Goal: Task Accomplishment & Management: Use online tool/utility

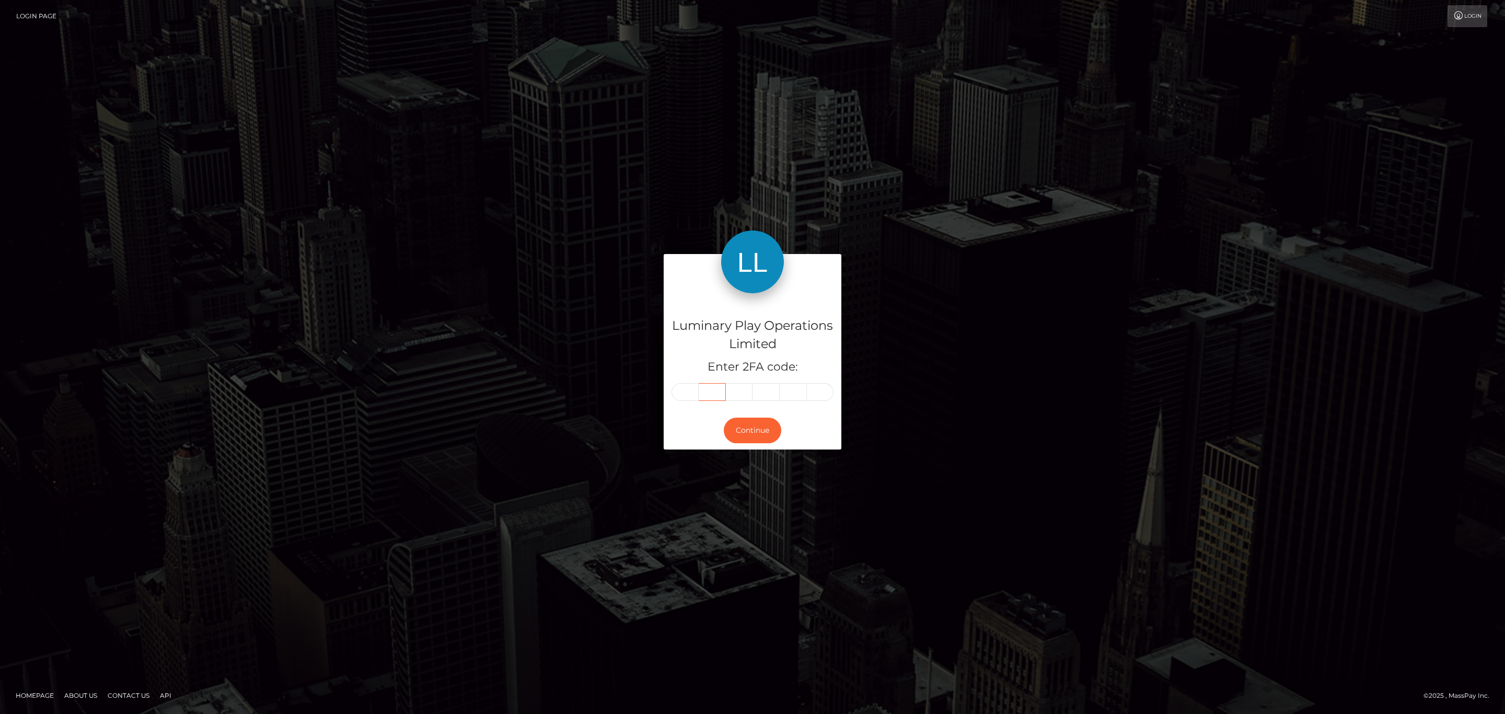
click at [700, 386] on input "text" at bounding box center [712, 392] width 27 height 18
click at [690, 388] on input "text" at bounding box center [685, 392] width 27 height 18
paste input "7"
type input "7"
type input "6"
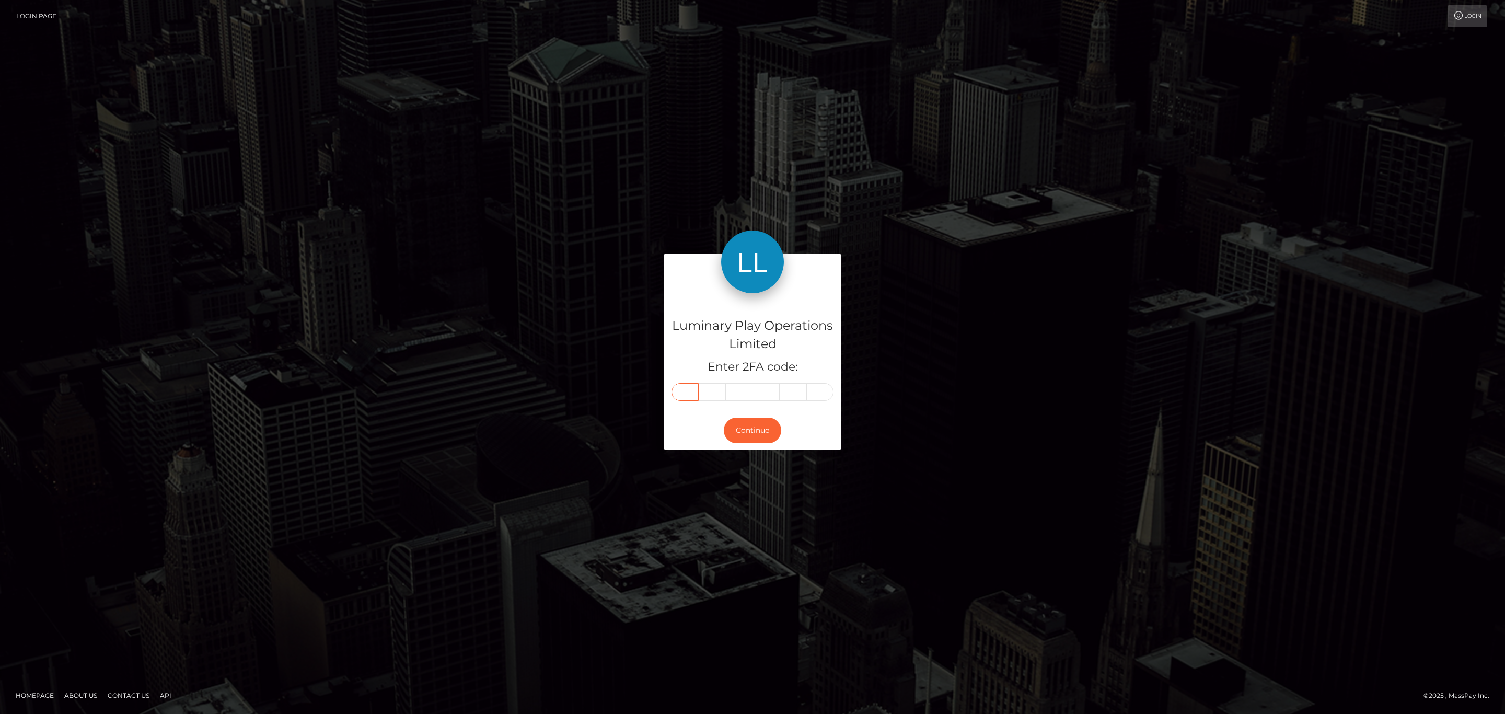
type input "5"
type input "6"
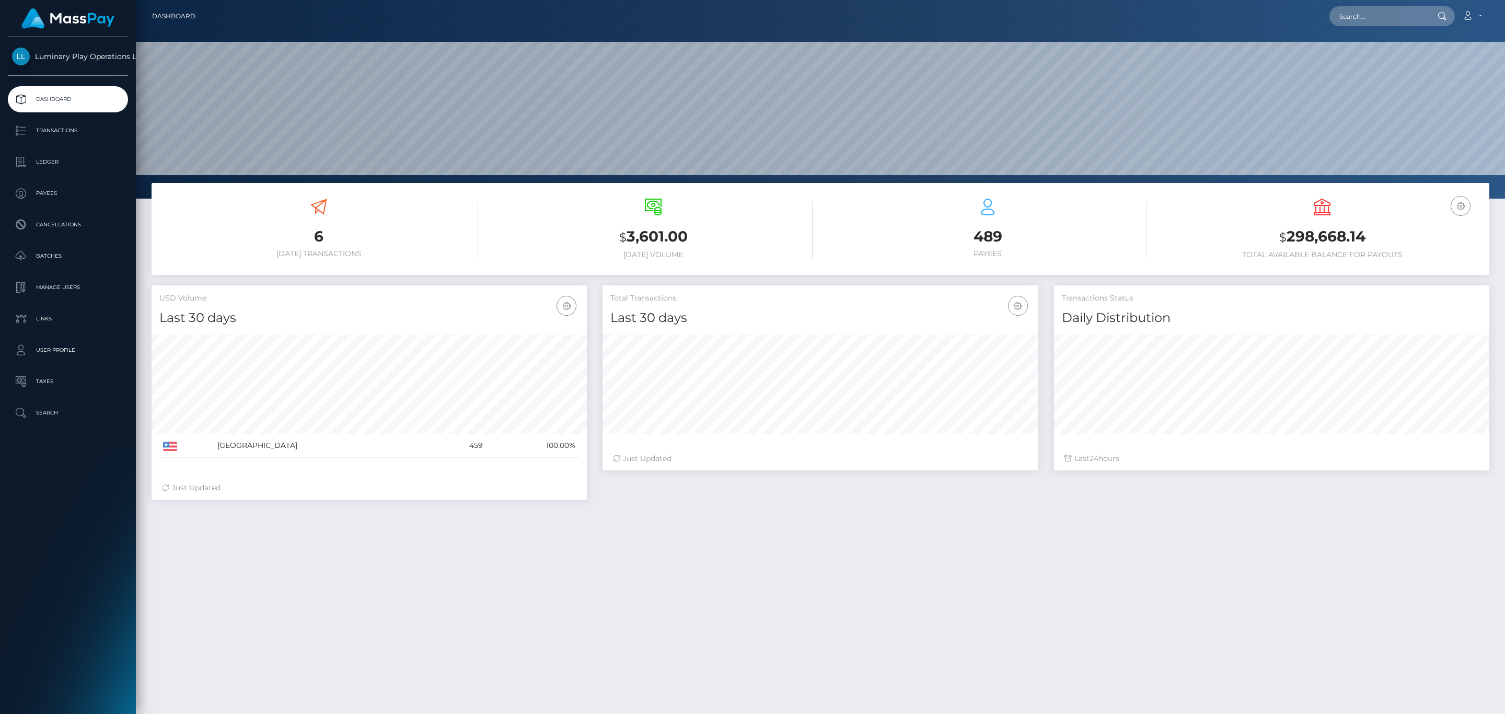
scroll to position [185, 435]
click at [1388, 17] on input "text" at bounding box center [1379, 16] width 98 height 20
paste input "327838"
click at [1379, 7] on input "327838" at bounding box center [1379, 16] width 98 height 20
paste input "276487667"
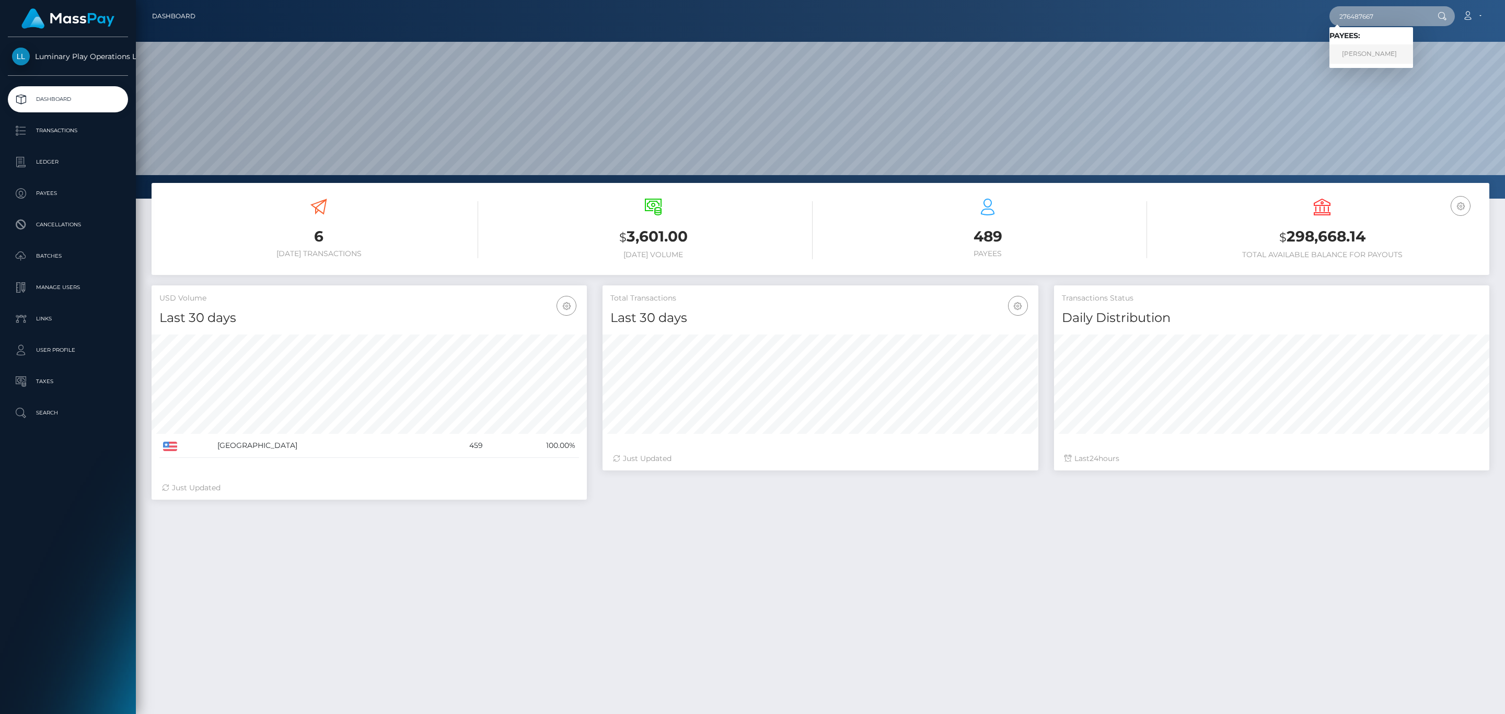
type input "276487667"
click at [1388, 52] on link "BRIAN JAY POE" at bounding box center [1372, 53] width 84 height 19
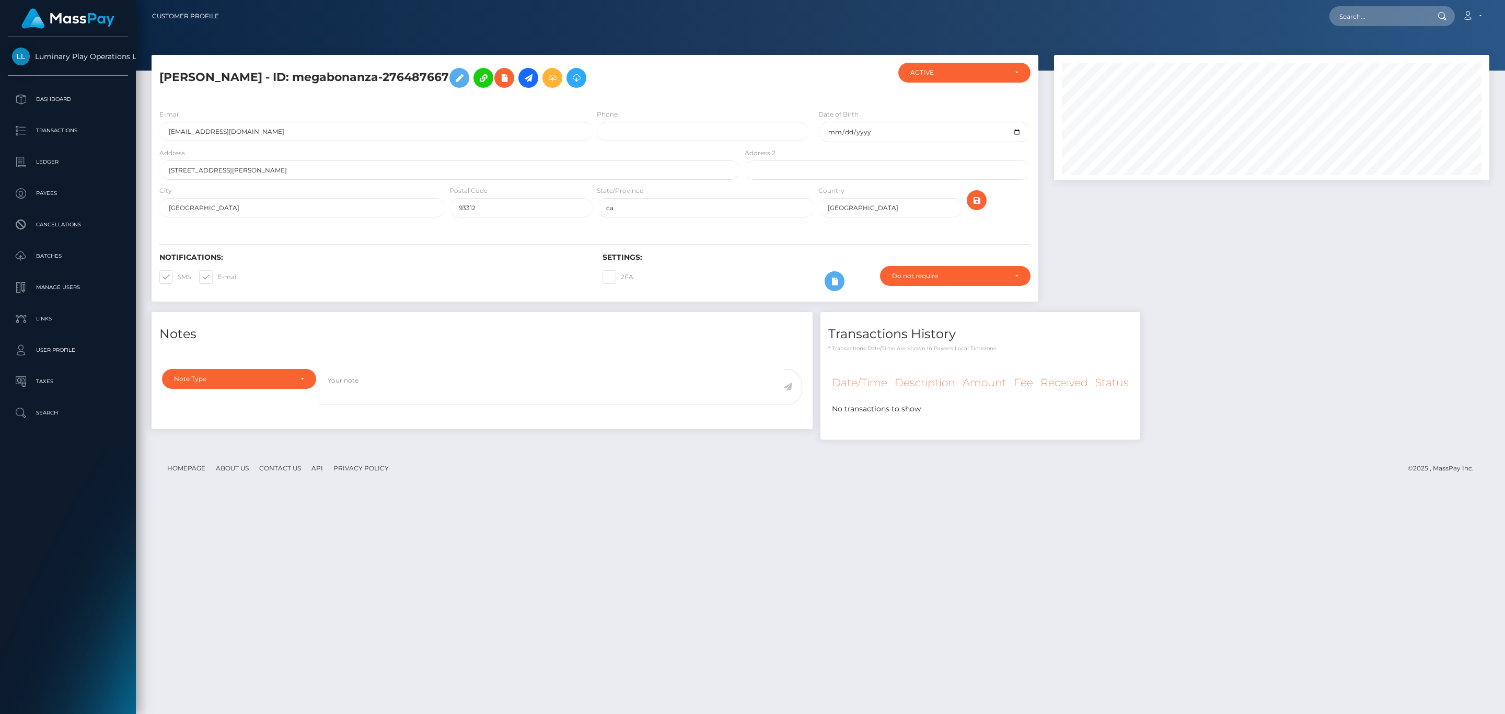
scroll to position [125, 435]
click at [1157, 244] on div at bounding box center [1271, 183] width 451 height 257
click at [1387, 15] on input "text" at bounding box center [1379, 16] width 98 height 20
paste input "305126606"
type input "305126606"
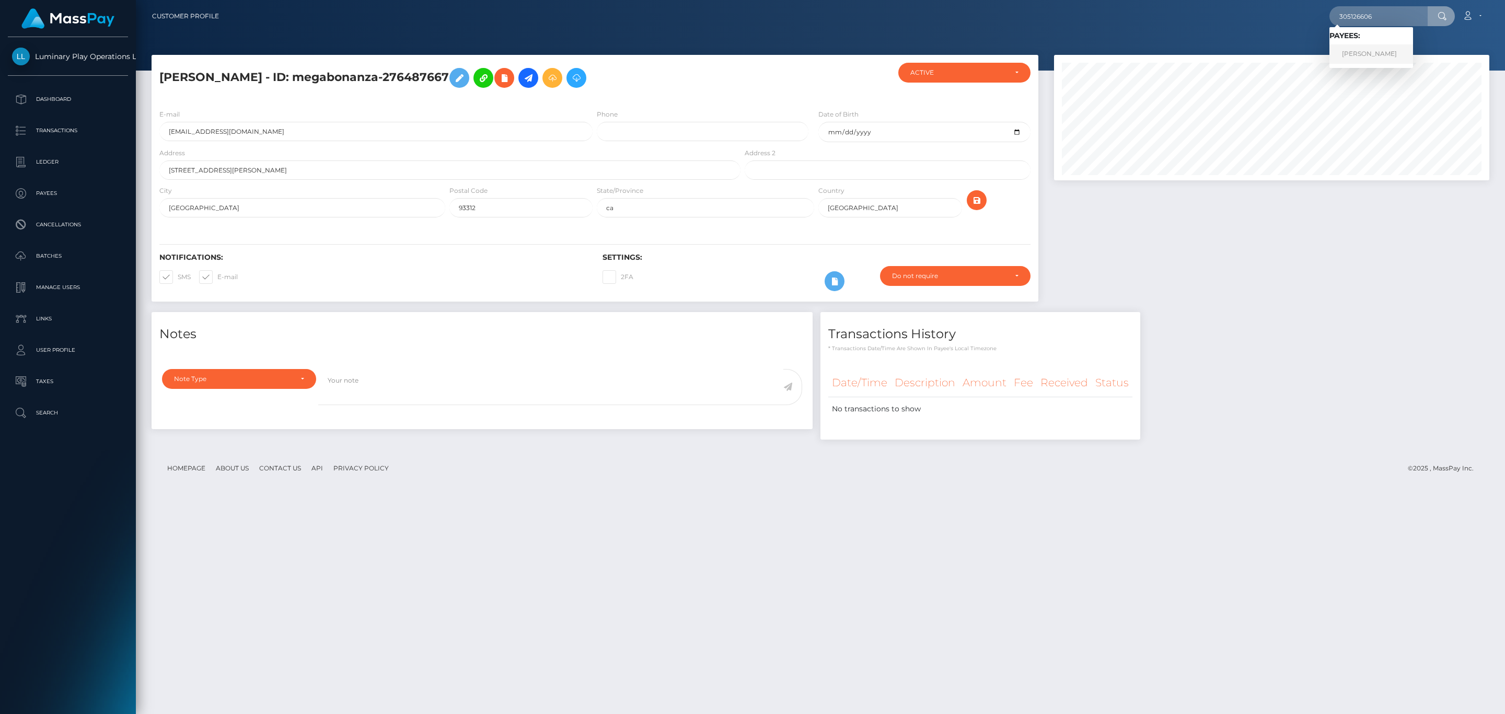
click at [1377, 55] on link "LINDA MARIE BURNS" at bounding box center [1372, 53] width 84 height 19
click at [1270, 251] on div at bounding box center [1271, 183] width 451 height 257
click at [1372, 26] on input "text" at bounding box center [1379, 16] width 98 height 20
paste input "25814646"
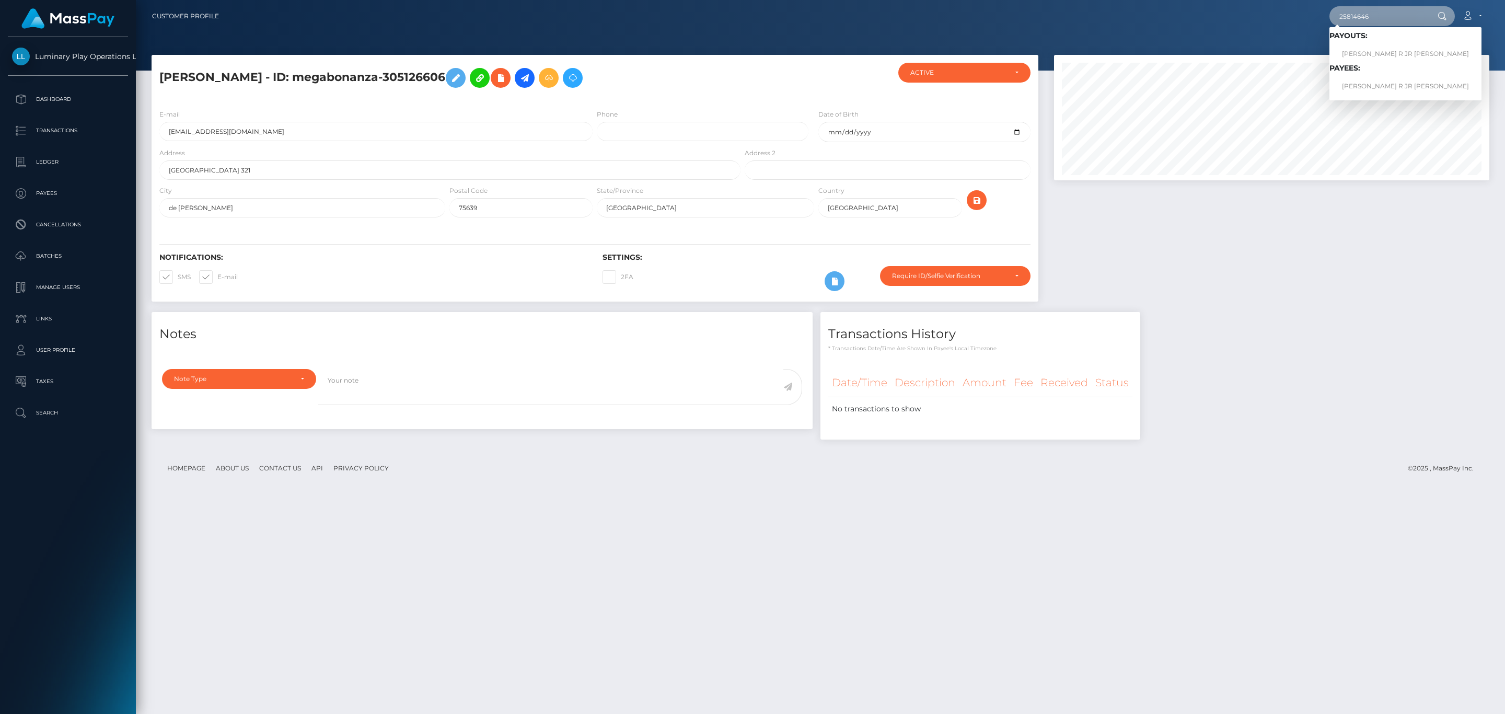
type input "25814646"
click at [1366, 49] on link "GEORGE R JR CARR" at bounding box center [1406, 53] width 152 height 19
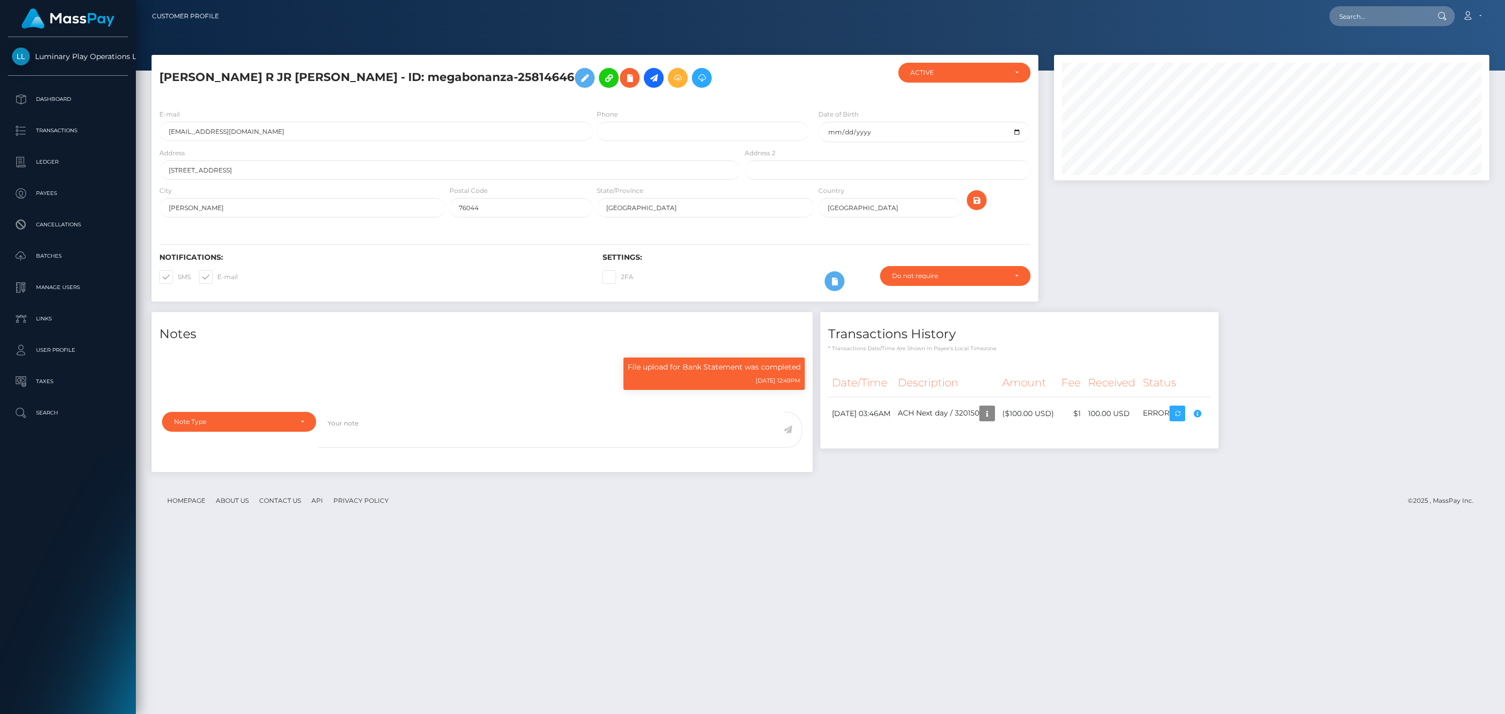
scroll to position [125, 435]
click at [1317, 295] on div at bounding box center [1271, 183] width 451 height 257
click at [1132, 439] on div "Date/Time Description Amount Fee Received Status" at bounding box center [1019, 405] width 383 height 75
click at [1211, 434] on div "Date/Time Description Amount Fee Received Status" at bounding box center [1019, 405] width 383 height 75
click at [1211, 437] on div "Date/Time Description Amount Fee Received Status" at bounding box center [1019, 405] width 383 height 75
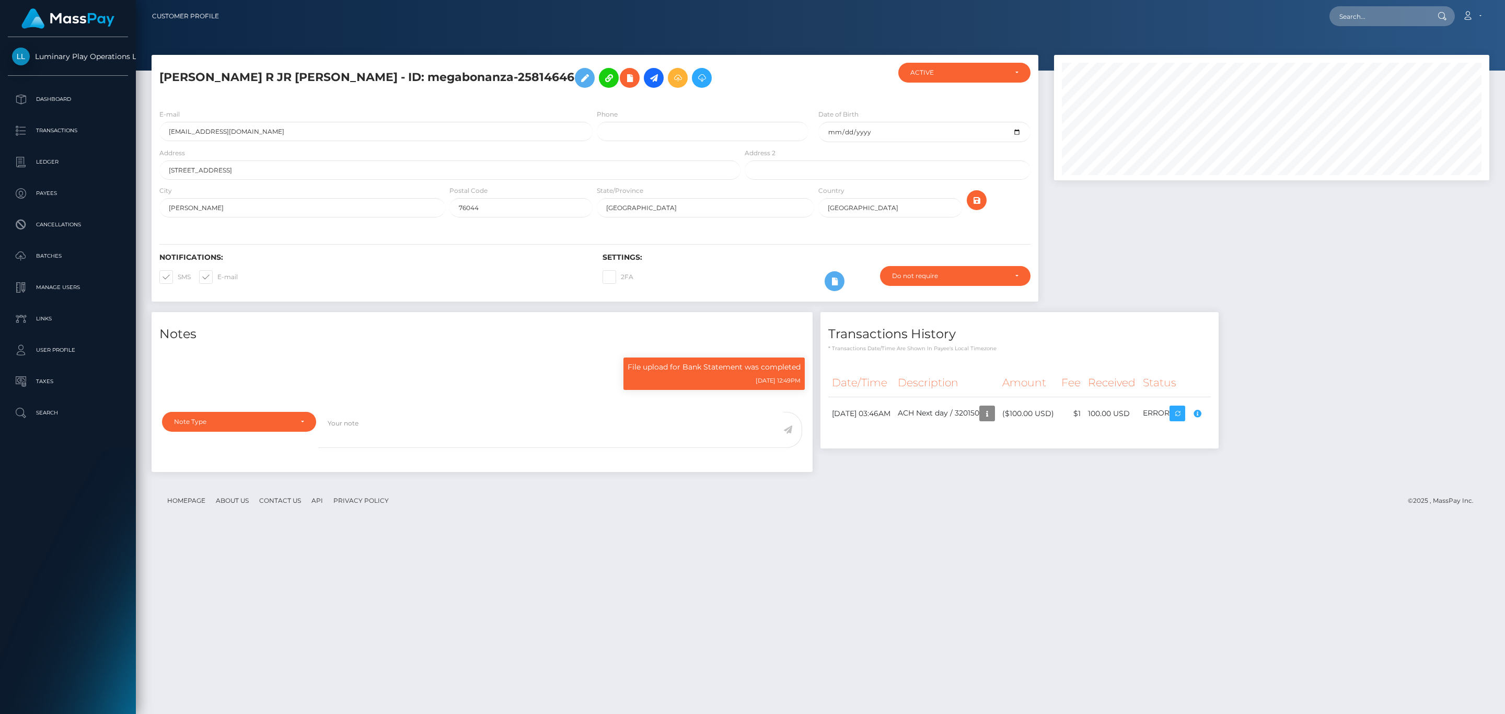
click at [1296, 414] on div "Notes File upload for Bank Statement was completed 10/10/24 12:49PM" at bounding box center [821, 397] width 1354 height 170
click at [1229, 416] on div "Compliance review required. Please provide a recent bank statement using the se…" at bounding box center [1180, 406] width 105 height 63
click at [1286, 416] on div "Notes File upload for Bank Statement was completed 10/10/24 12:49PM" at bounding box center [821, 397] width 1354 height 170
click at [1204, 417] on icon "button" at bounding box center [1197, 413] width 13 height 13
click at [1366, 18] on input "text" at bounding box center [1379, 16] width 98 height 20
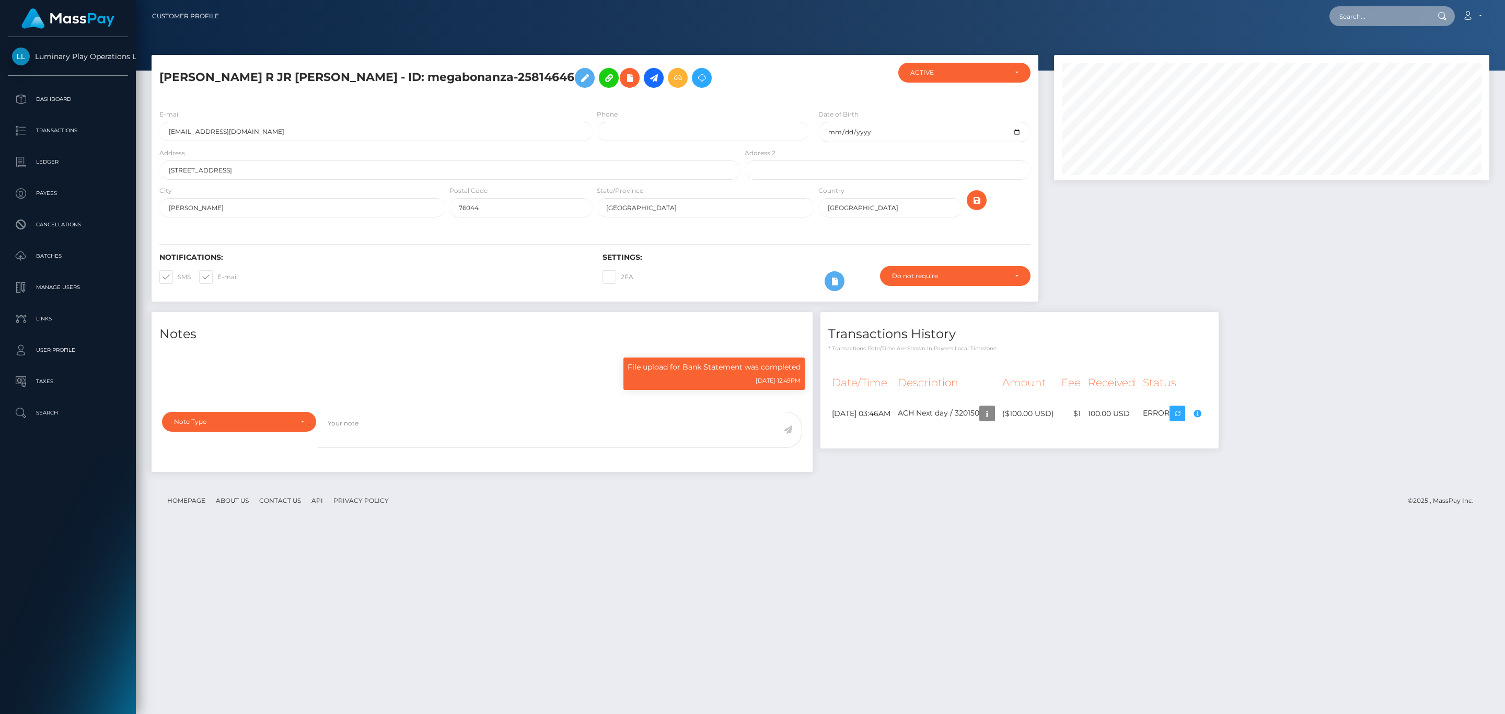
click at [1366, 18] on input "text" at bounding box center [1379, 16] width 98 height 20
paste input "310242"
type input "310242"
click at [1360, 52] on link "PEARLICIA MCKENZIE" at bounding box center [1372, 53] width 84 height 19
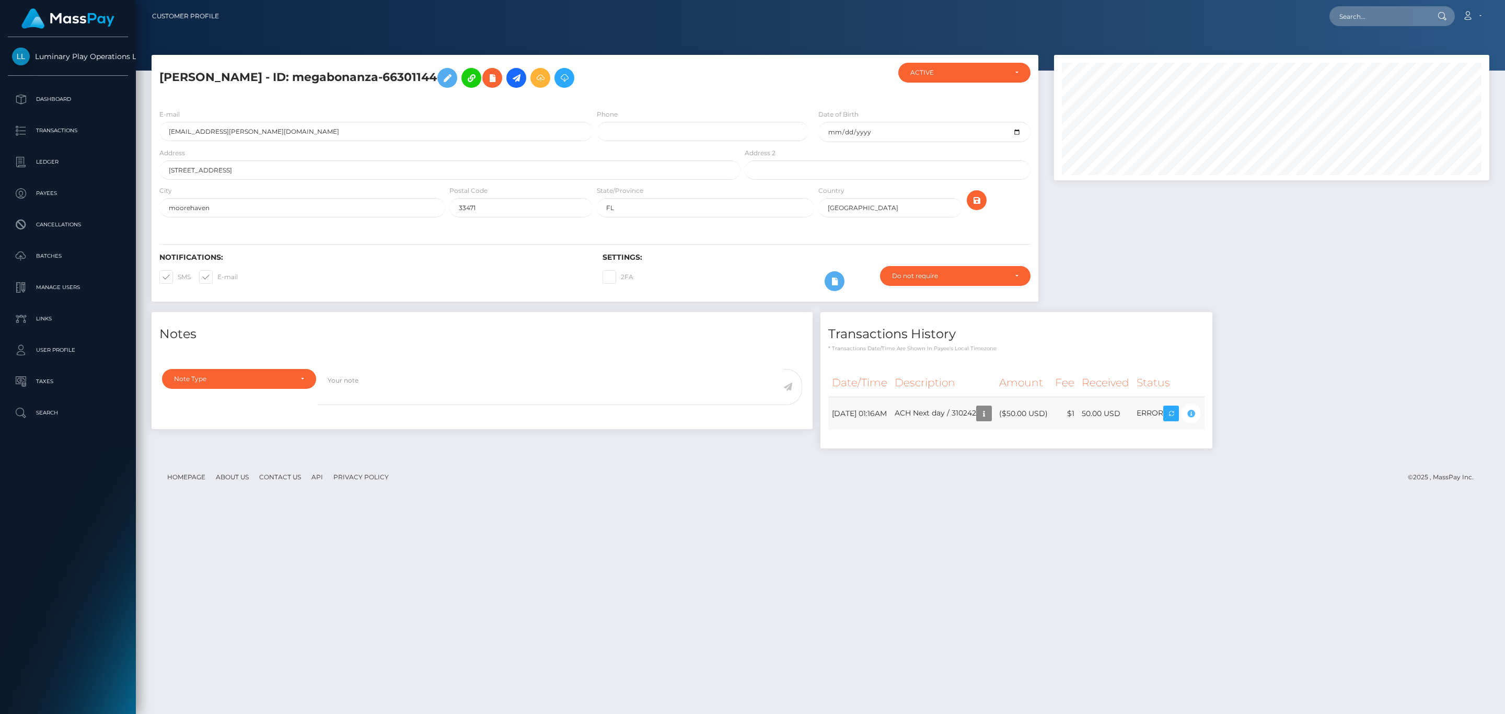
scroll to position [125, 435]
click at [1391, 7] on input "text" at bounding box center [1379, 16] width 98 height 20
paste input "324850"
click at [1369, 16] on input "324850" at bounding box center [1379, 16] width 98 height 20
paste input "05126606"
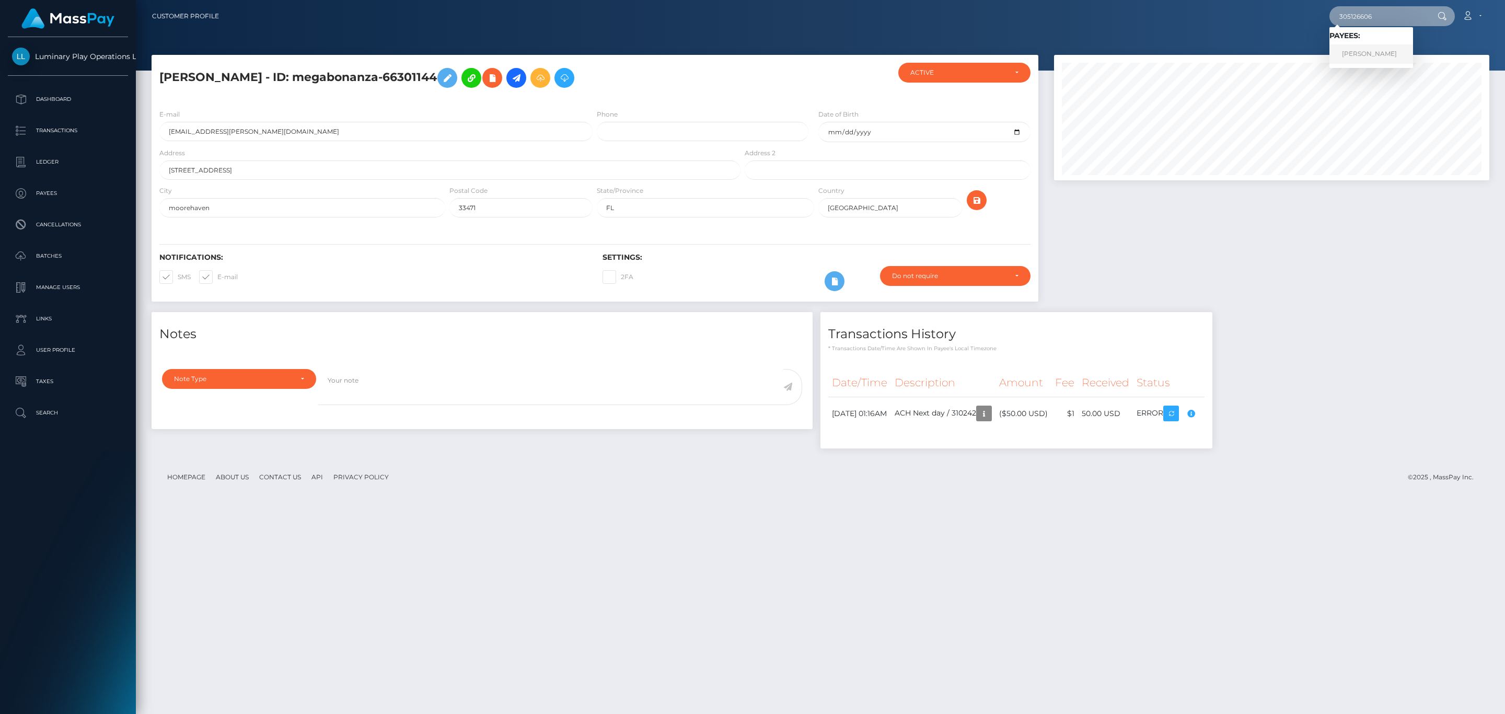
type input "305126606"
click at [1380, 48] on link "[PERSON_NAME]" at bounding box center [1372, 53] width 84 height 19
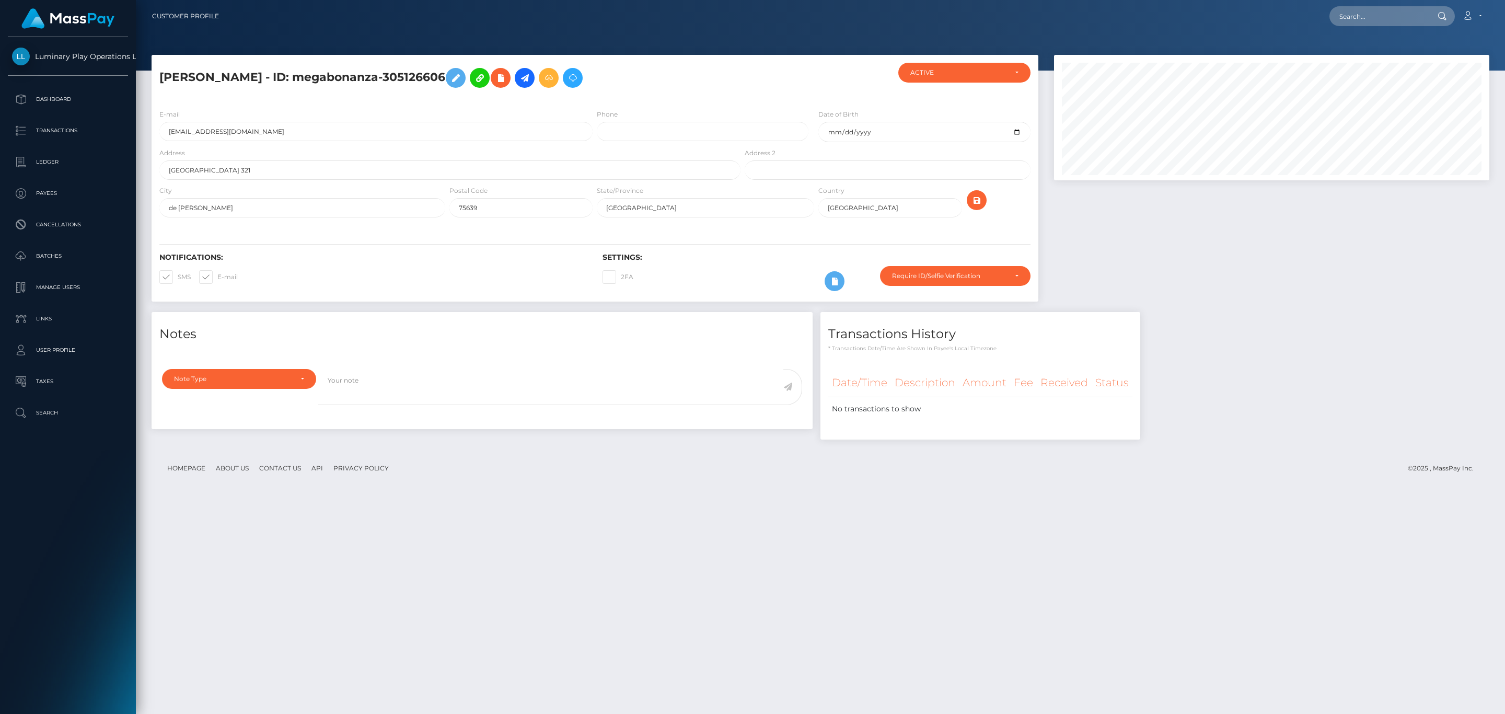
scroll to position [125, 435]
click at [1225, 258] on div at bounding box center [1271, 183] width 451 height 257
click at [71, 124] on p "Transactions" at bounding box center [68, 131] width 112 height 16
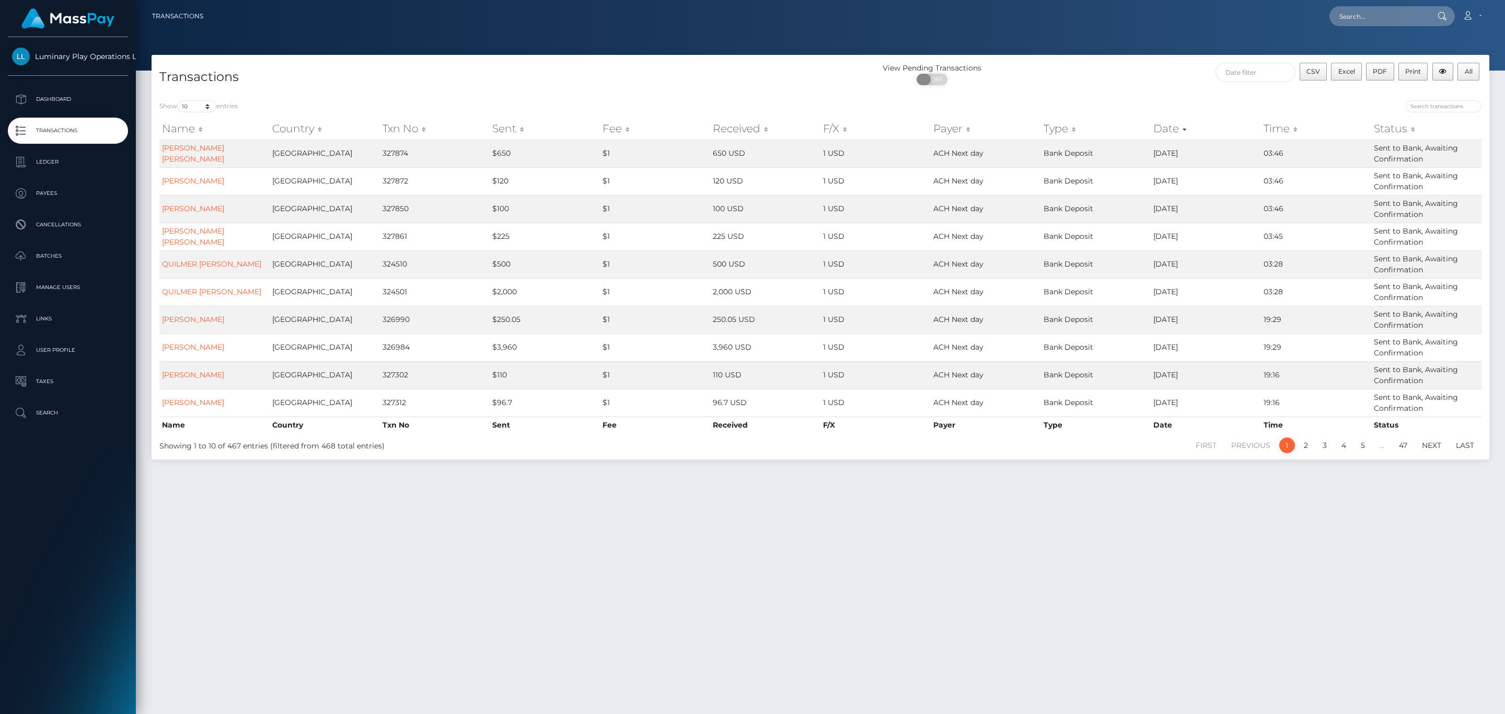
click at [939, 82] on span "OFF" at bounding box center [936, 79] width 26 height 11
checkbox input "true"
click at [1253, 63] on input "text" at bounding box center [1256, 72] width 80 height 19
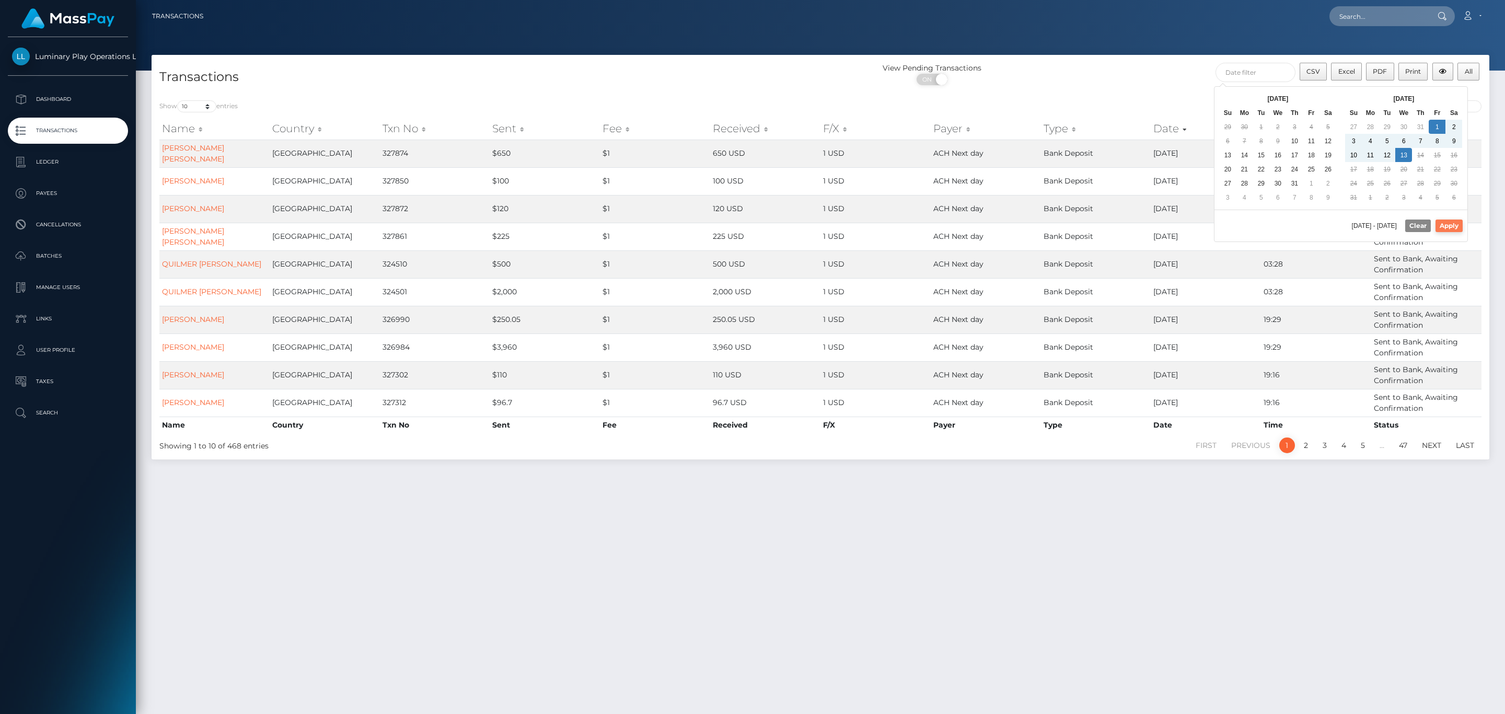
click at [1454, 223] on button "Apply" at bounding box center [1449, 226] width 27 height 13
type input "08/01/2025 - 08/13/2025"
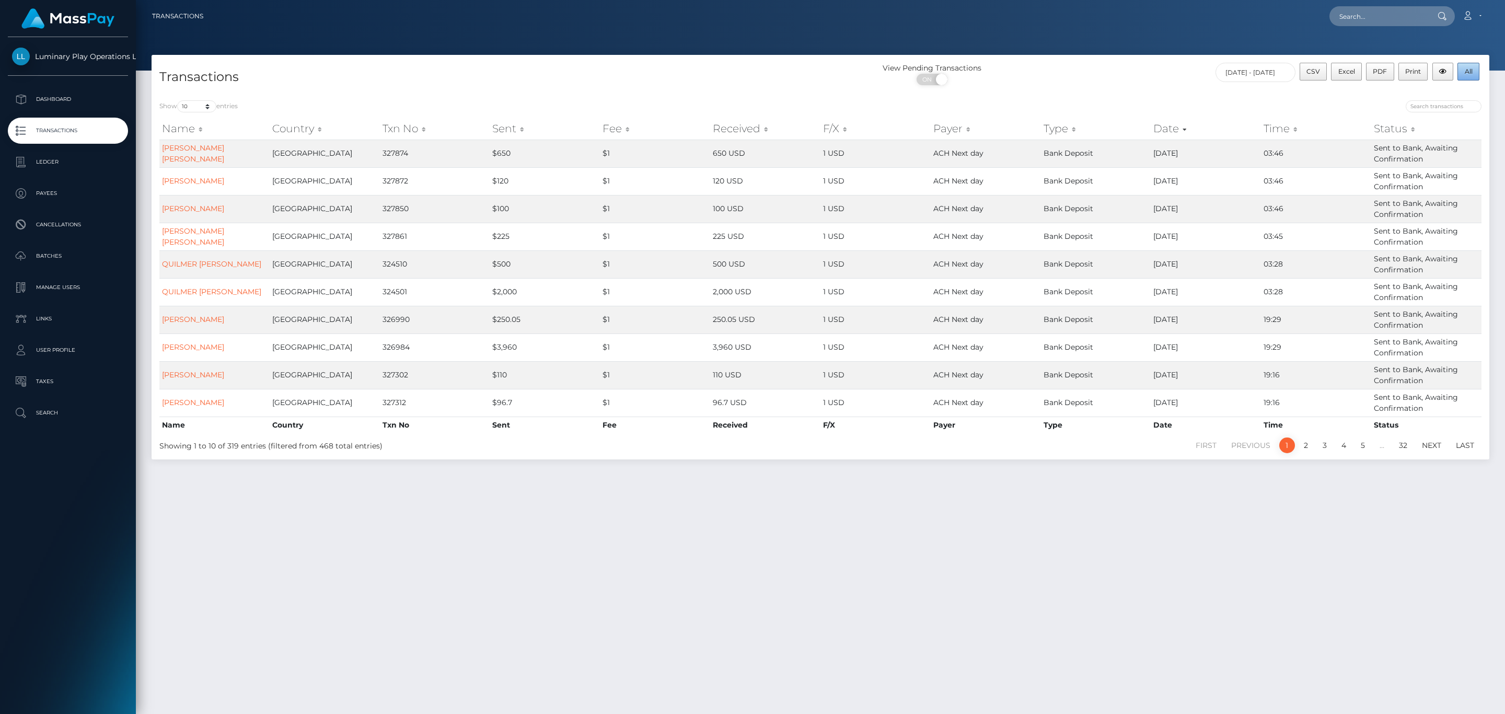
click at [1469, 72] on span "All" at bounding box center [1469, 71] width 8 height 8
